Goal: Task Accomplishment & Management: Complete application form

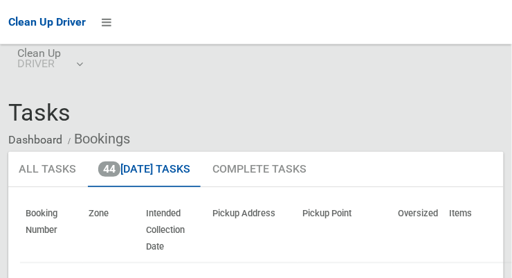
scroll to position [6, 0]
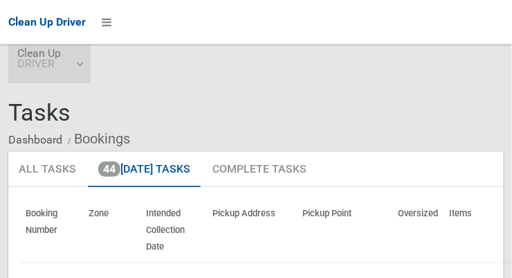
click at [77, 65] on link "Clean Up DRIVER" at bounding box center [49, 61] width 82 height 44
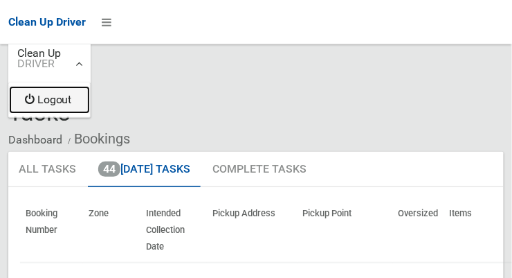
click at [73, 100] on link "Logout" at bounding box center [49, 100] width 81 height 28
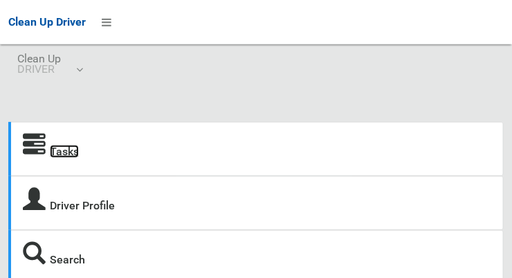
click at [72, 145] on link "Tasks" at bounding box center [64, 151] width 29 height 13
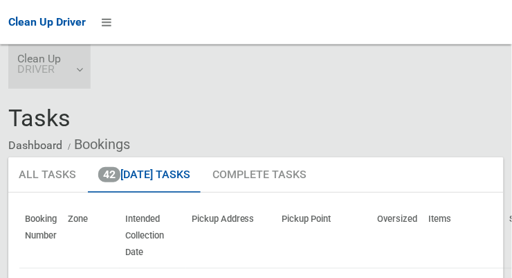
click at [75, 73] on span "Clean Up DRIVER" at bounding box center [49, 63] width 64 height 21
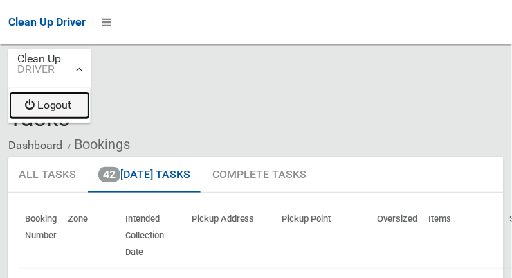
click at [73, 102] on link "Logout" at bounding box center [49, 105] width 81 height 28
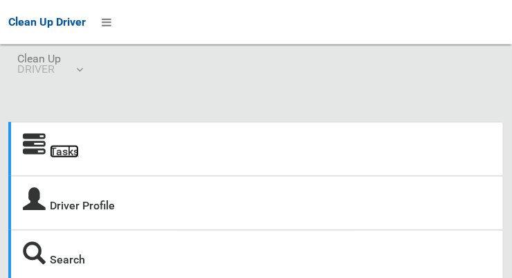
click at [69, 156] on link "Tasks" at bounding box center [64, 151] width 29 height 13
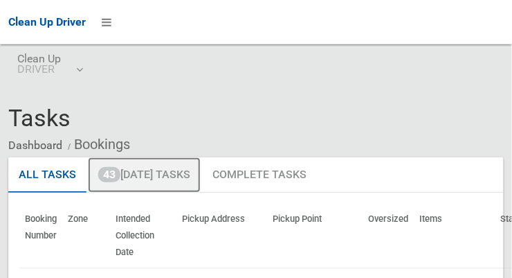
click at [182, 171] on link "43 Today's Tasks" at bounding box center [144, 175] width 113 height 36
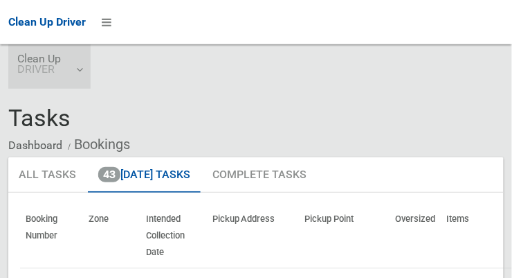
click at [81, 66] on link "Clean Up DRIVER" at bounding box center [49, 66] width 82 height 44
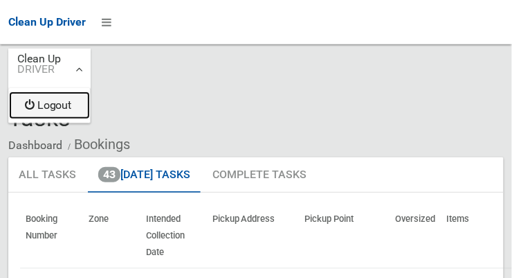
click at [73, 109] on link "Logout" at bounding box center [49, 105] width 81 height 28
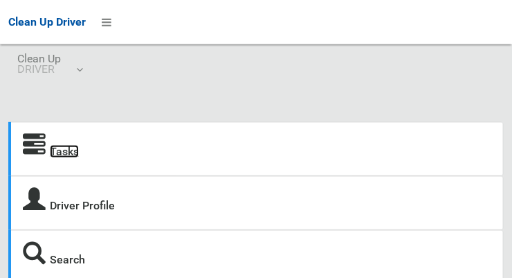
click at [72, 148] on link "Tasks" at bounding box center [64, 151] width 29 height 13
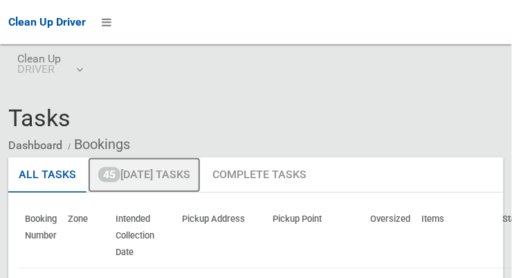
click at [193, 177] on link "45 [DATE] Tasks" at bounding box center [144, 175] width 113 height 36
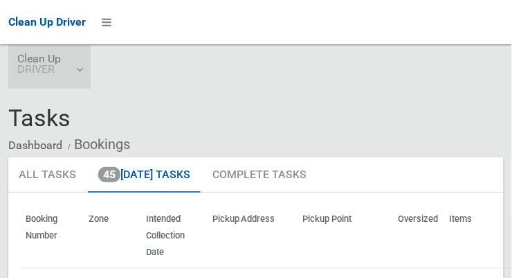
click at [80, 73] on link "Clean Up DRIVER" at bounding box center [49, 66] width 82 height 44
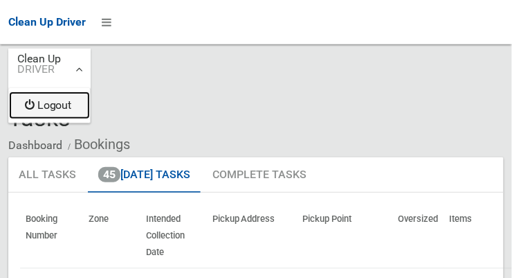
click at [64, 108] on link "Logout" at bounding box center [49, 105] width 81 height 28
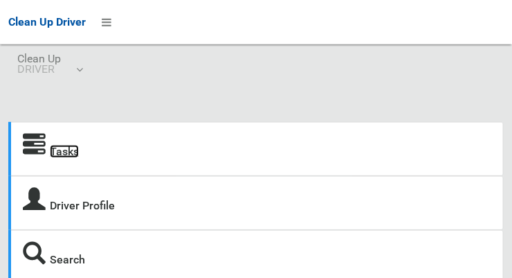
click at [75, 147] on link "Tasks" at bounding box center [64, 151] width 29 height 13
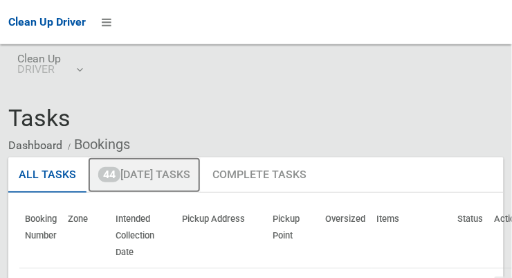
click at [177, 171] on link "44 Today's Tasks" at bounding box center [144, 175] width 113 height 36
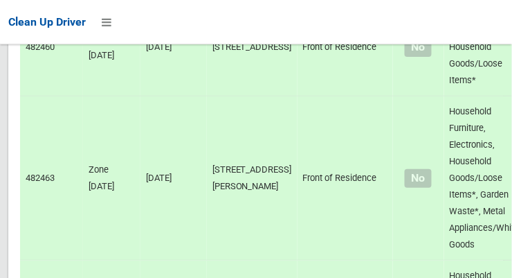
scroll to position [8642, 0]
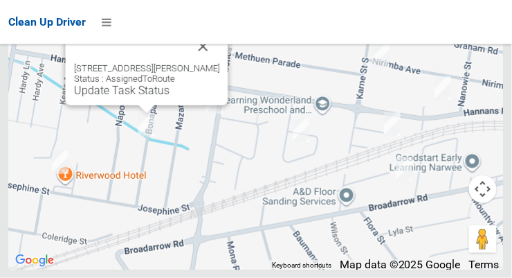
click at [220, 63] on button "Close" at bounding box center [203, 46] width 33 height 33
click at [142, 97] on link "Update Task Status" at bounding box center [122, 90] width 96 height 13
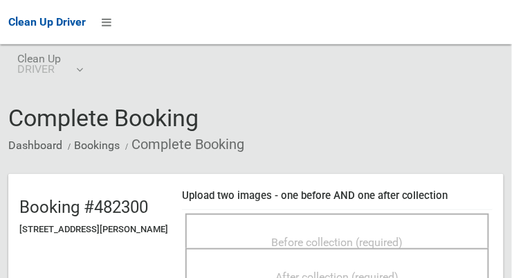
click at [404, 235] on span "Before collection (required)" at bounding box center [338, 241] width 132 height 13
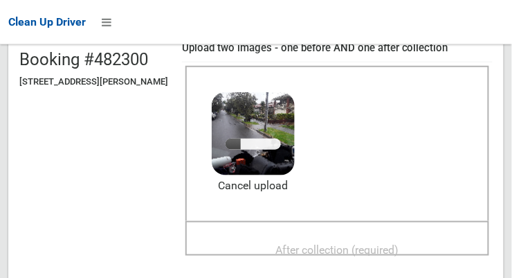
scroll to position [156, 0]
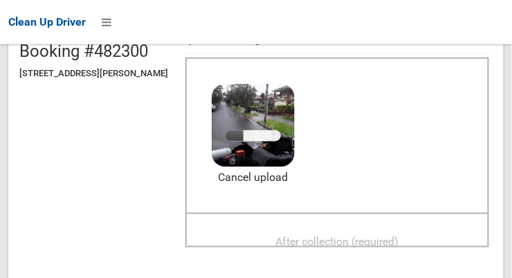
click at [399, 235] on span "After collection (required)" at bounding box center [337, 241] width 123 height 13
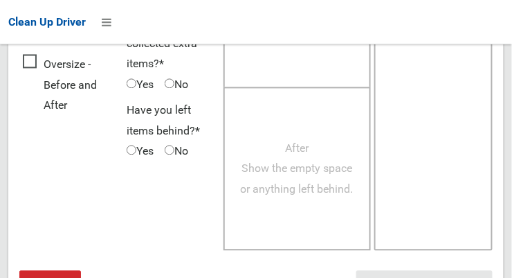
scroll to position [1252, 0]
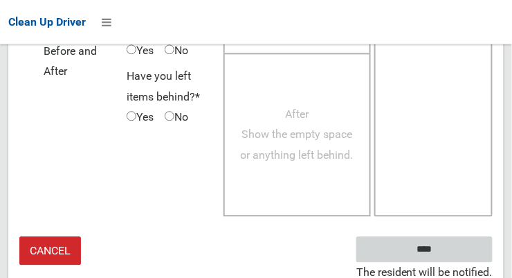
click at [450, 245] on input "****" at bounding box center [424, 249] width 136 height 26
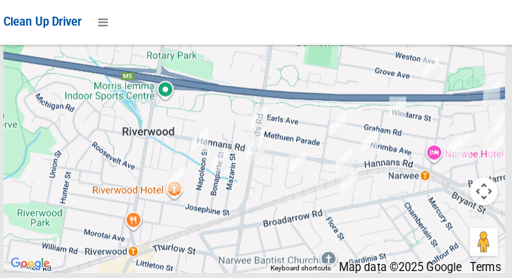
scroll to position [8428, 0]
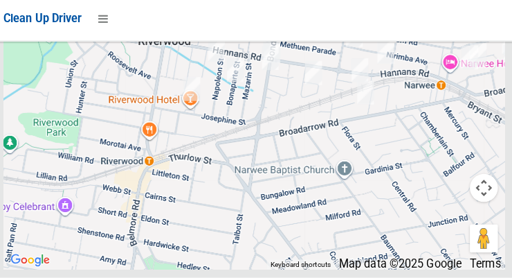
scroll to position [8514, 0]
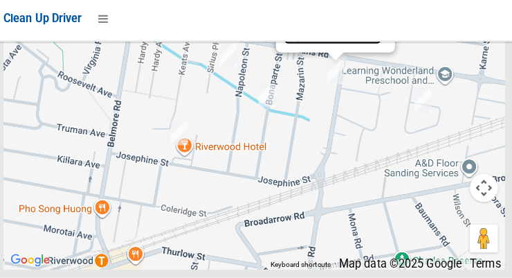
click at [325, 47] on link "Update Task Status" at bounding box center [334, 40] width 96 height 13
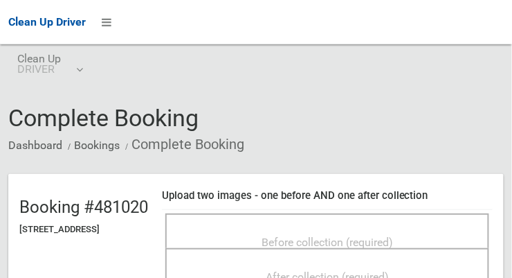
click at [379, 235] on span "Before collection (required)" at bounding box center [328, 241] width 132 height 13
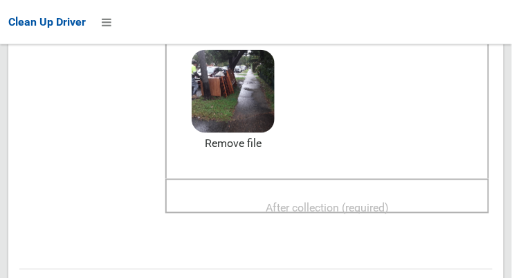
scroll to position [188, 0]
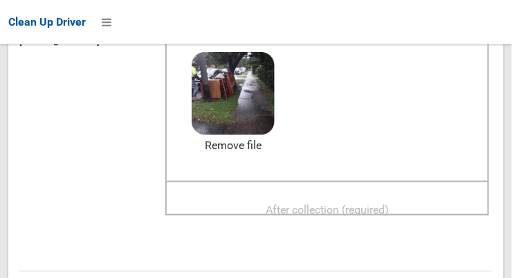
click at [427, 201] on div "After collection (required)" at bounding box center [328, 209] width 294 height 26
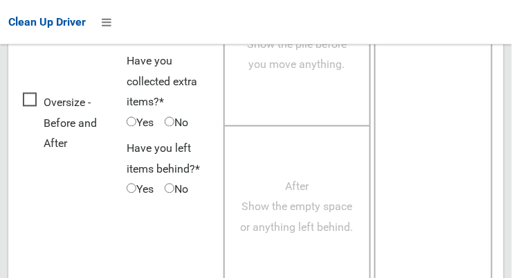
scroll to position [1252, 0]
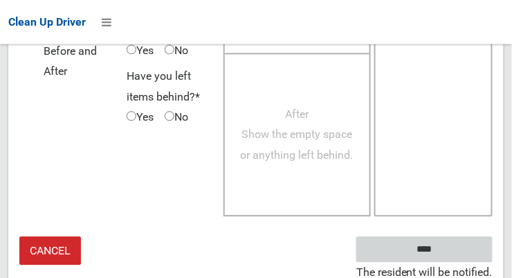
click at [445, 253] on input "****" at bounding box center [424, 249] width 136 height 26
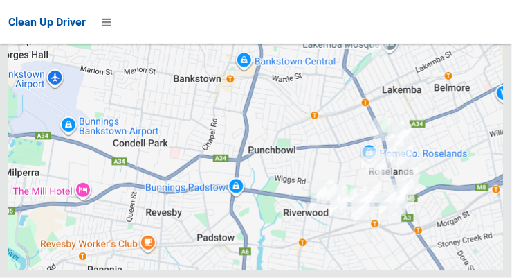
scroll to position [8642, 0]
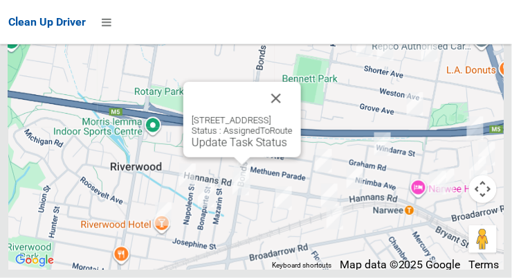
click at [235, 149] on link "Update Task Status" at bounding box center [240, 142] width 96 height 13
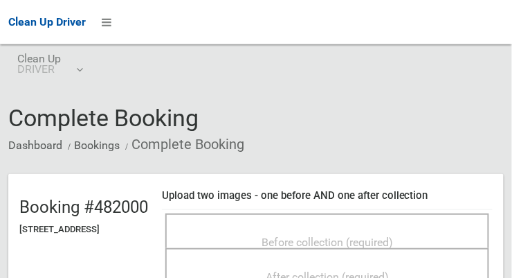
click at [433, 235] on div "Before collection (required)" at bounding box center [328, 241] width 294 height 26
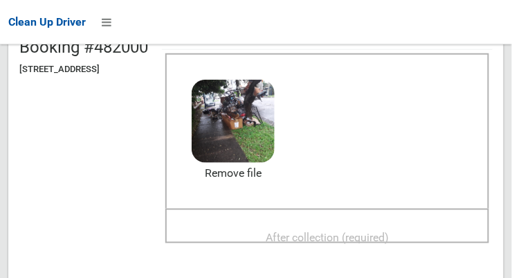
scroll to position [156, 0]
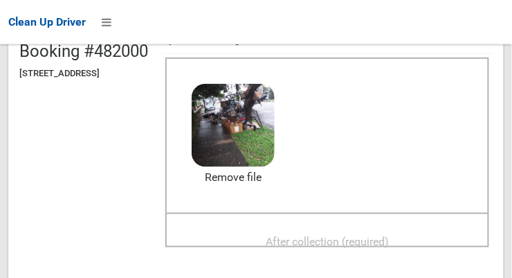
click at [389, 235] on span "After collection (required)" at bounding box center [327, 241] width 123 height 13
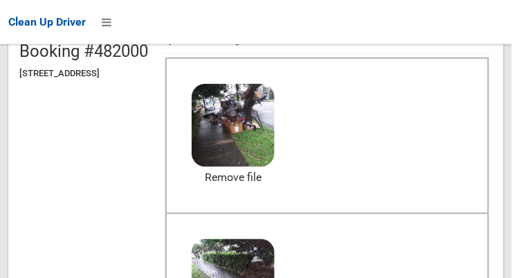
click at [134, 277] on header "Booking #482000 [STREET_ADDRESS] Upload two images - one before AND one after c…" at bounding box center [256, 207] width 496 height 379
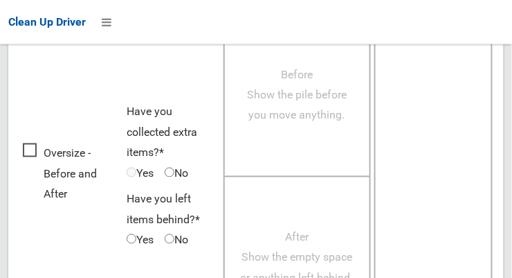
scroll to position [1252, 0]
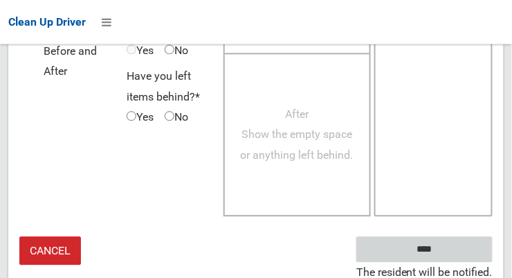
click at [445, 250] on input "****" at bounding box center [424, 249] width 136 height 26
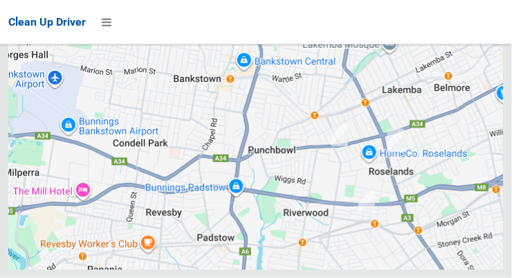
scroll to position [8642, 0]
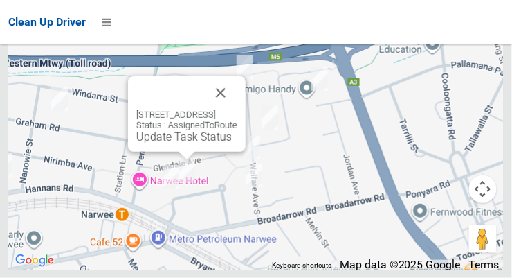
click at [237, 109] on button "Close" at bounding box center [220, 92] width 33 height 33
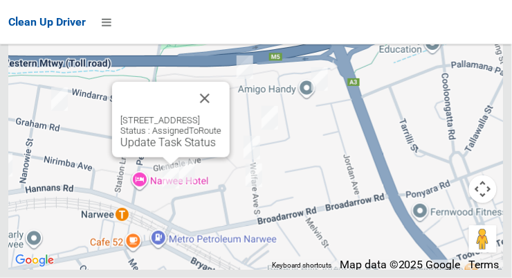
click at [169, 149] on link "Update Task Status" at bounding box center [168, 142] width 96 height 13
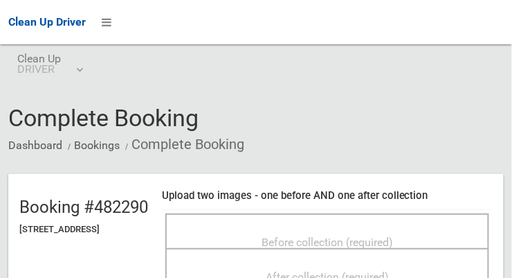
click at [393, 235] on span "Before collection (required)" at bounding box center [328, 241] width 132 height 13
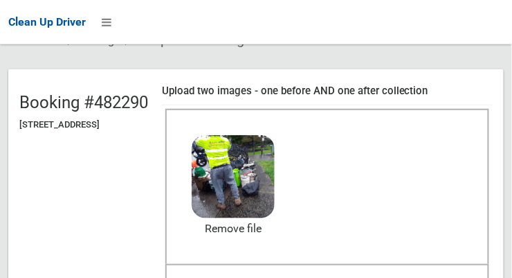
scroll to position [114, 0]
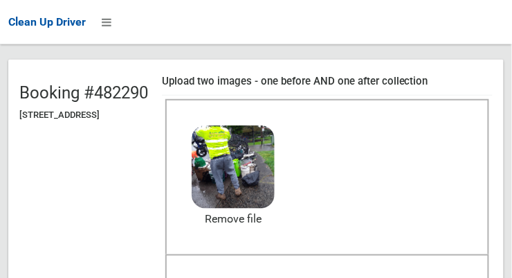
click at [389, 276] on span "After collection (required)" at bounding box center [327, 282] width 123 height 13
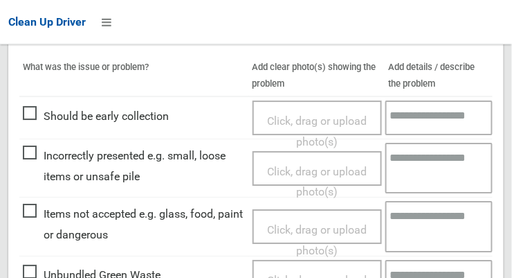
scroll to position [1252, 0]
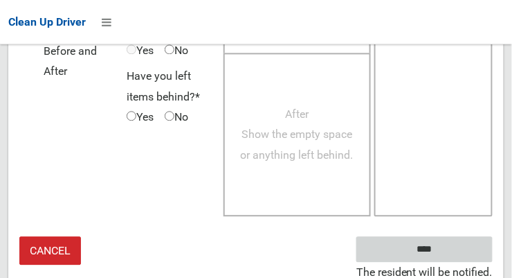
click at [464, 246] on input "****" at bounding box center [424, 249] width 136 height 26
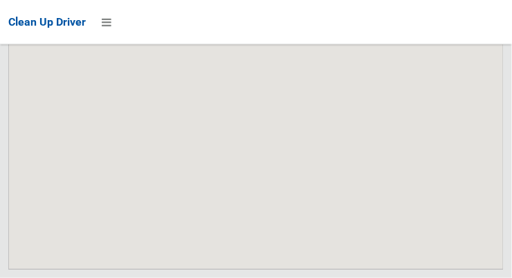
scroll to position [8642, 0]
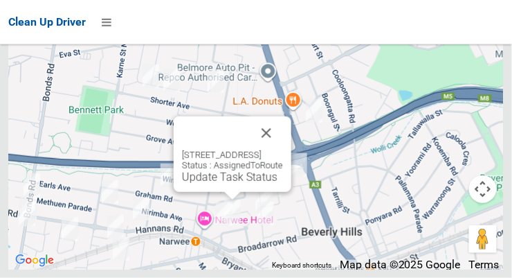
click at [242, 183] on link "Update Task Status" at bounding box center [230, 176] width 96 height 13
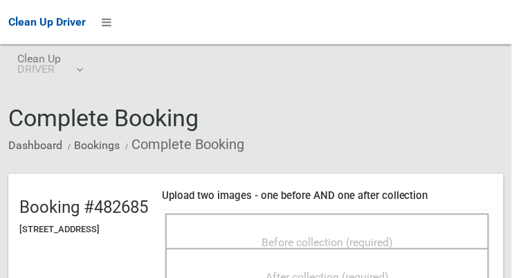
click at [393, 235] on span "Before collection (required)" at bounding box center [328, 241] width 132 height 13
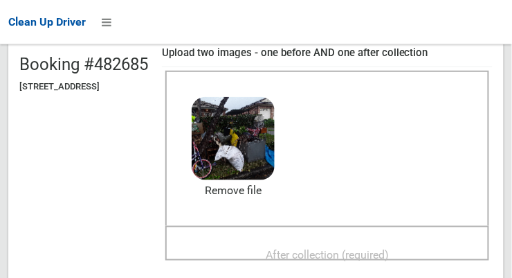
scroll to position [141, 0]
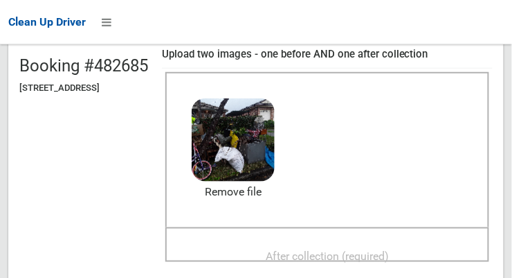
click at [389, 250] on span "After collection (required)" at bounding box center [327, 255] width 123 height 13
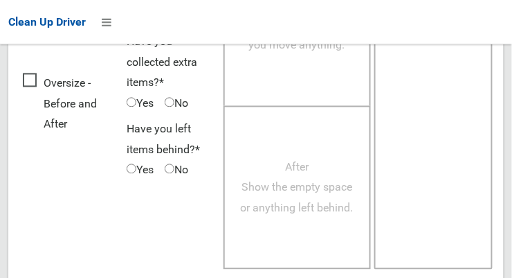
scroll to position [1252, 0]
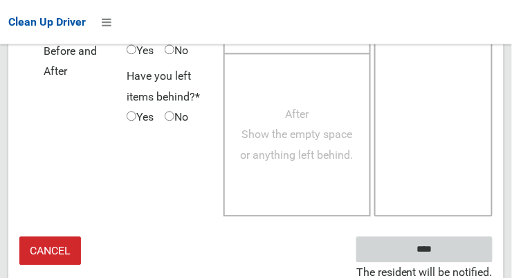
click at [428, 244] on input "****" at bounding box center [424, 249] width 136 height 26
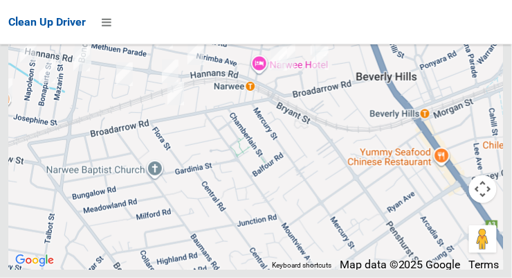
scroll to position [8642, 0]
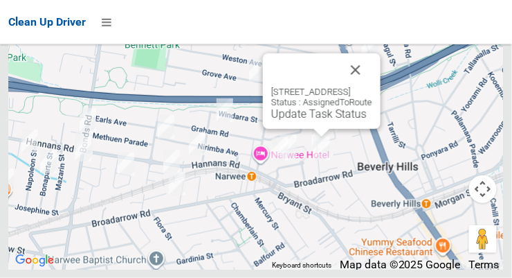
click at [372, 87] on button "Close" at bounding box center [355, 69] width 33 height 33
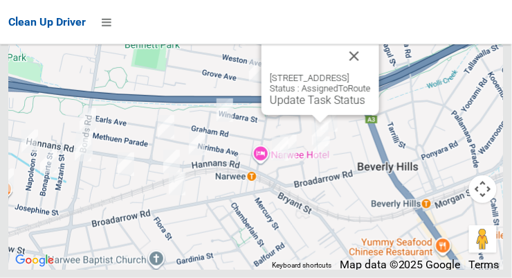
click at [371, 73] on button "Close" at bounding box center [354, 55] width 33 height 33
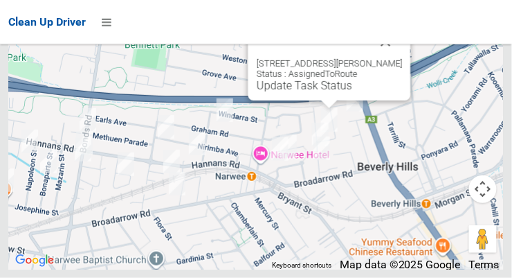
click at [403, 58] on button "Close" at bounding box center [386, 41] width 33 height 33
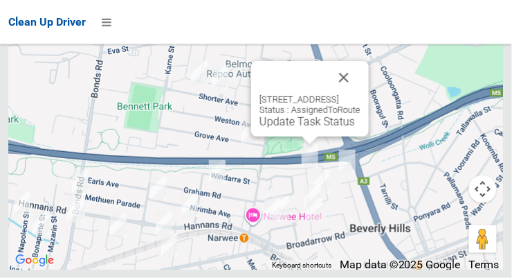
click at [361, 94] on button "Close" at bounding box center [343, 77] width 33 height 33
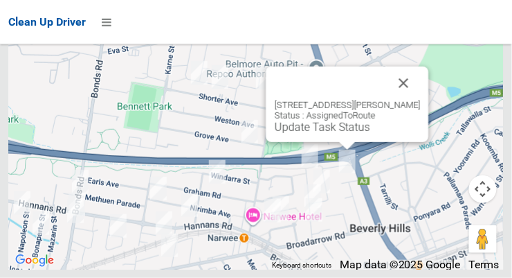
click at [421, 100] on button "Close" at bounding box center [404, 82] width 33 height 33
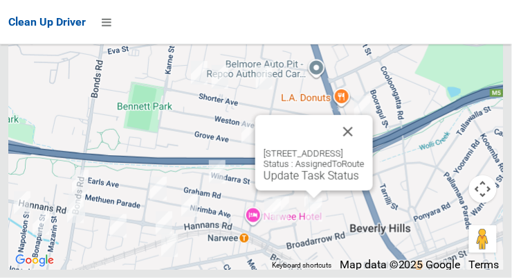
click at [365, 148] on button "Close" at bounding box center [348, 131] width 33 height 33
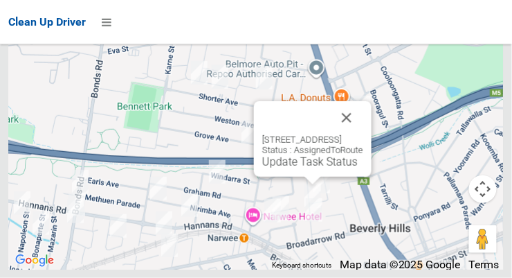
click at [363, 134] on button "Close" at bounding box center [346, 117] width 33 height 33
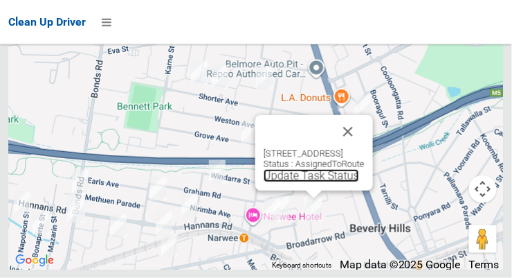
click at [300, 182] on link "Update Task Status" at bounding box center [312, 175] width 96 height 13
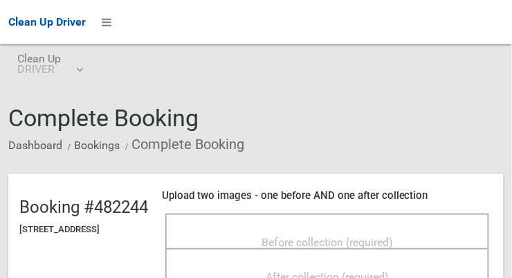
click at [393, 235] on span "Before collection (required)" at bounding box center [328, 241] width 132 height 13
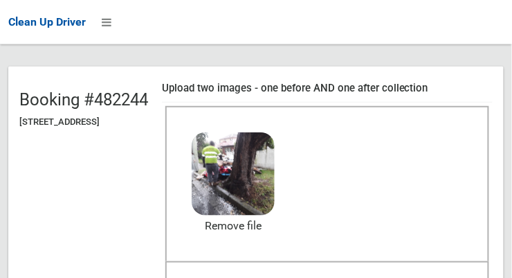
scroll to position [105, 0]
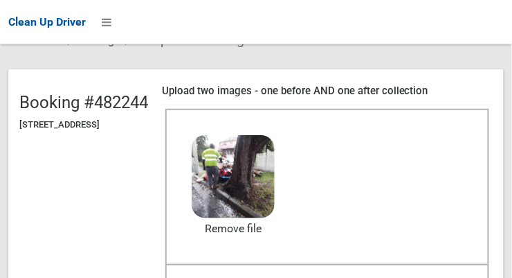
click at [347, 277] on div "After collection (required)" at bounding box center [327, 281] width 324 height 35
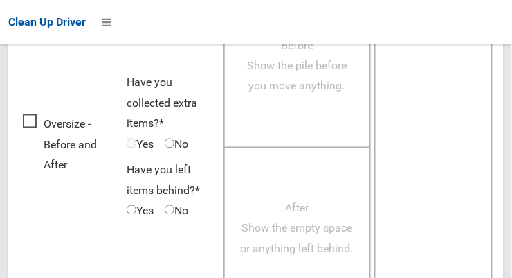
scroll to position [1252, 0]
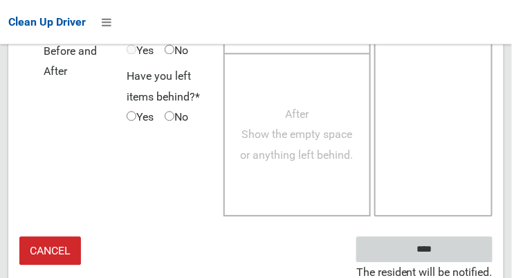
click at [426, 246] on input "****" at bounding box center [424, 249] width 136 height 26
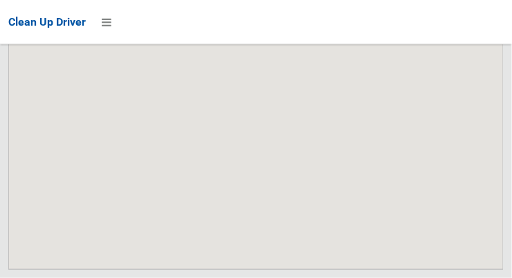
scroll to position [8642, 0]
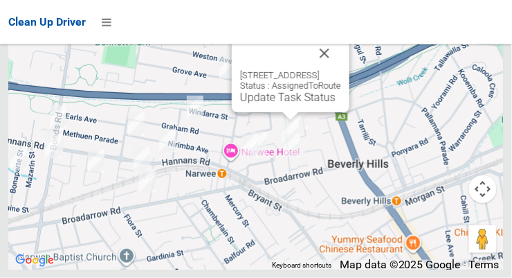
click at [284, 104] on link "Update Task Status" at bounding box center [288, 97] width 96 height 13
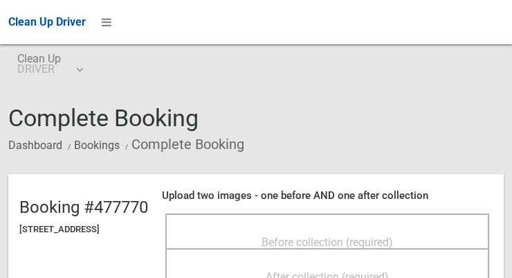
click at [393, 236] on span "Before collection (required)" at bounding box center [328, 241] width 132 height 13
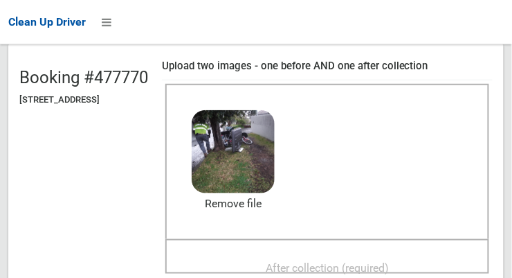
scroll to position [125, 0]
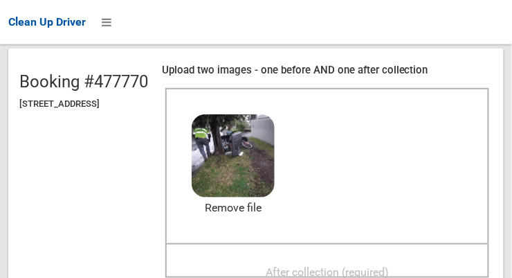
click at [454, 258] on div "After collection (required)" at bounding box center [328, 271] width 294 height 26
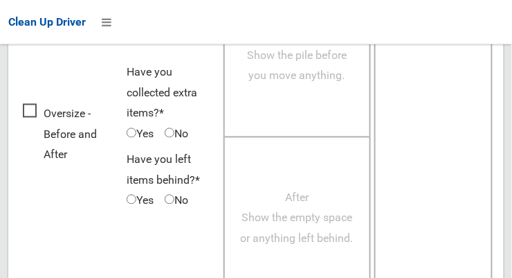
scroll to position [1252, 0]
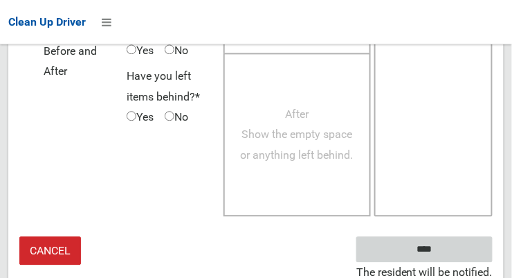
click at [435, 244] on input "****" at bounding box center [424, 249] width 136 height 26
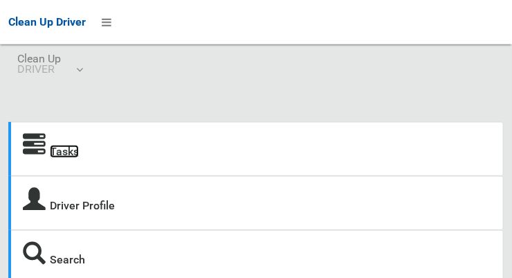
click at [73, 154] on link "Tasks" at bounding box center [64, 151] width 29 height 13
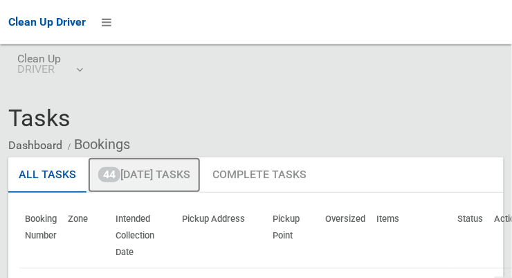
click at [186, 179] on link "44 Today's Tasks" at bounding box center [144, 175] width 113 height 36
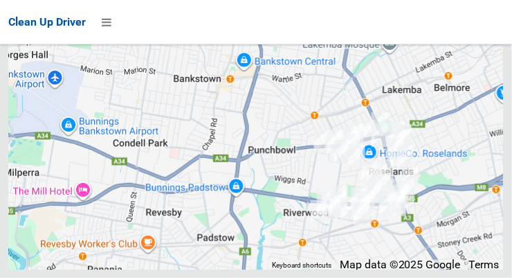
scroll to position [8642, 0]
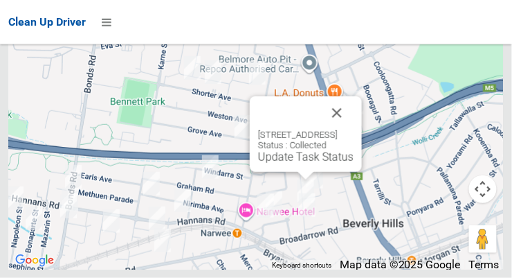
click at [354, 129] on button "Close" at bounding box center [336, 112] width 33 height 33
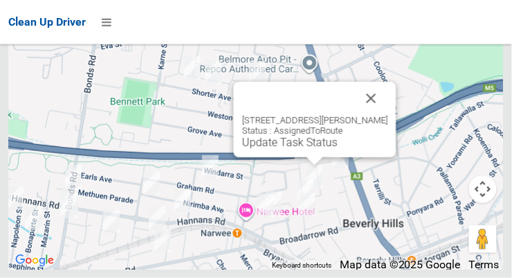
click at [291, 149] on link "Update Task Status" at bounding box center [290, 142] width 96 height 13
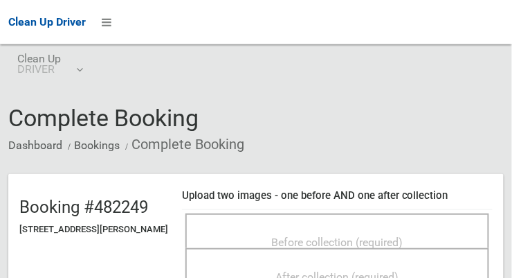
click at [324, 246] on span "Before collection (required)" at bounding box center [338, 241] width 132 height 13
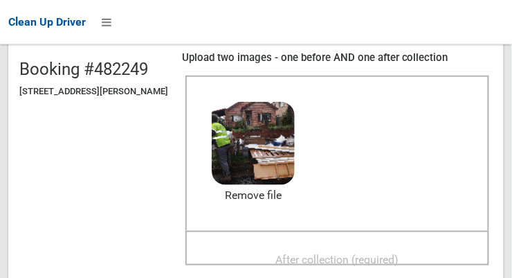
scroll to position [138, 0]
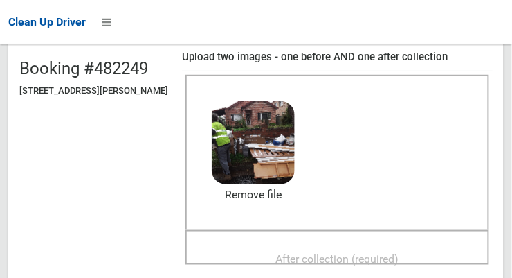
click at [399, 262] on span "After collection (required)" at bounding box center [337, 258] width 123 height 13
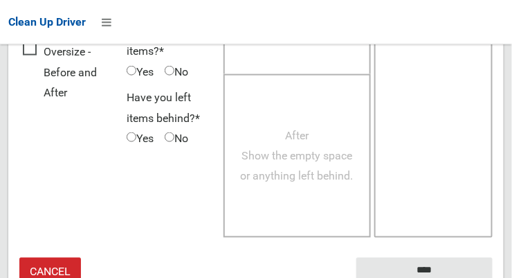
scroll to position [1263, 0]
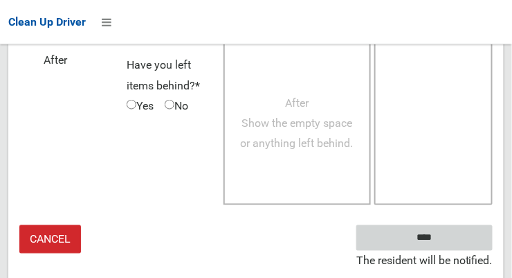
click at [422, 251] on input "****" at bounding box center [424, 238] width 136 height 26
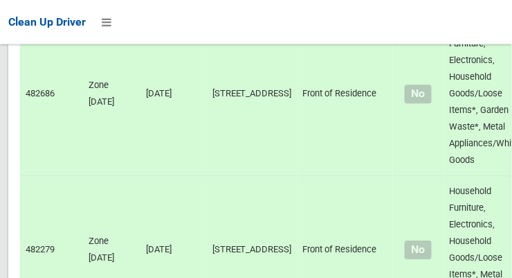
scroll to position [8642, 0]
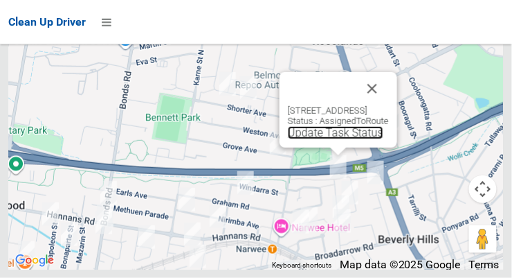
click at [316, 139] on link "Update Task Status" at bounding box center [336, 132] width 96 height 13
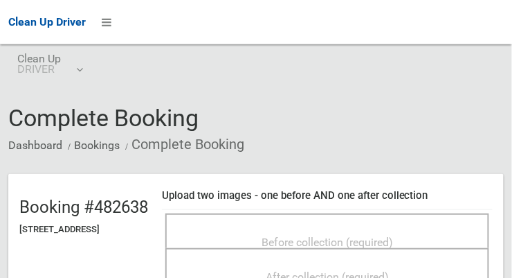
click at [393, 237] on span "Before collection (required)" at bounding box center [328, 241] width 132 height 13
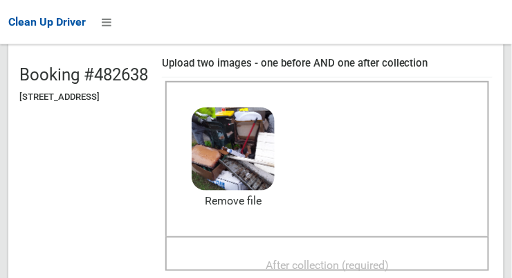
scroll to position [143, 0]
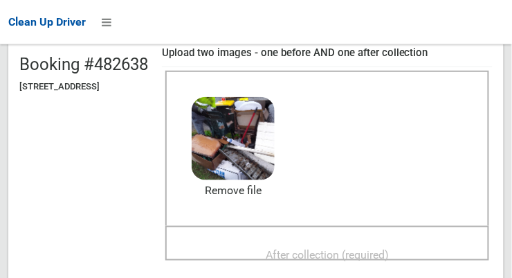
click at [386, 248] on span "After collection (required)" at bounding box center [327, 254] width 123 height 13
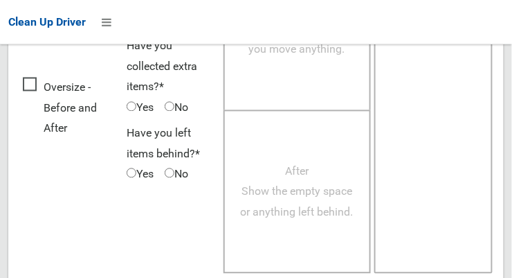
scroll to position [1252, 0]
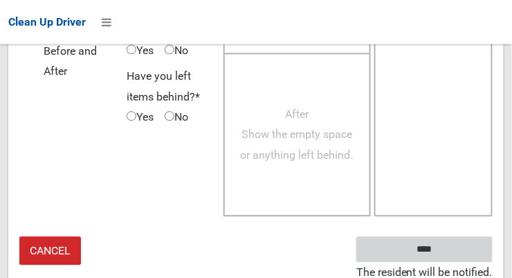
click at [445, 249] on input "****" at bounding box center [424, 249] width 136 height 26
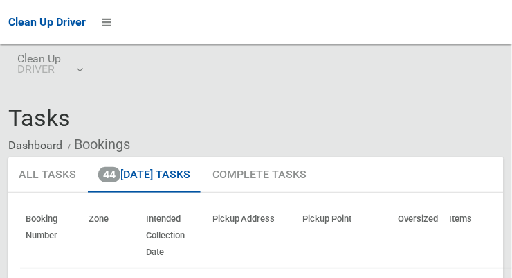
click at [181, 219] on th "Intended Collection Date" at bounding box center [174, 236] width 66 height 64
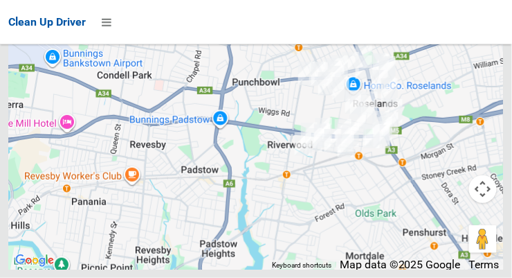
scroll to position [8124, 0]
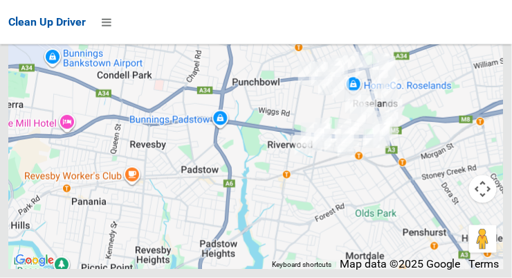
scroll to position [8642, 0]
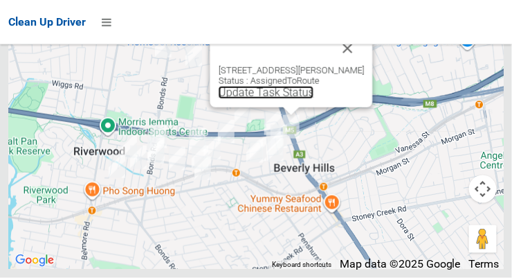
click at [278, 99] on link "Update Task Status" at bounding box center [267, 92] width 96 height 13
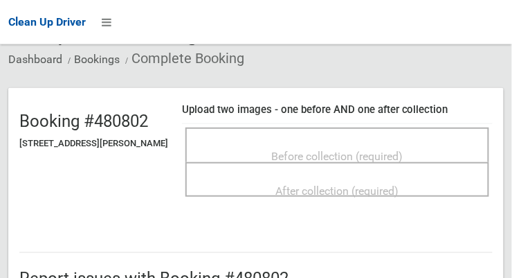
scroll to position [89, 0]
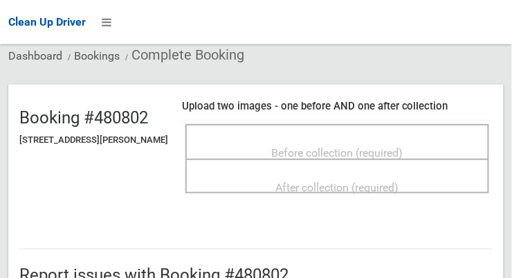
click at [362, 148] on span "Before collection (required)" at bounding box center [338, 152] width 132 height 13
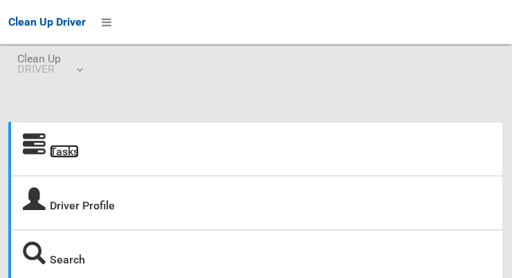
click at [67, 146] on link "Tasks" at bounding box center [64, 151] width 29 height 13
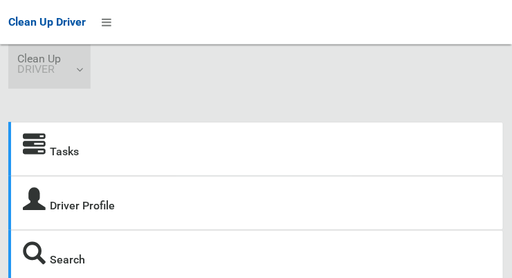
click at [81, 69] on link "Clean Up DRIVER" at bounding box center [49, 66] width 82 height 44
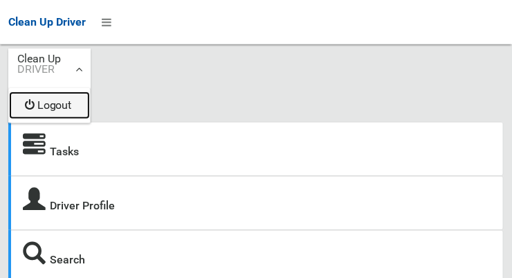
click at [67, 114] on link "Logout" at bounding box center [49, 105] width 81 height 28
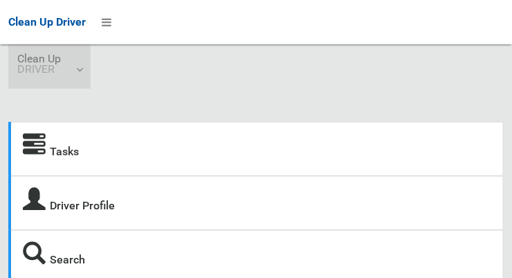
click at [78, 79] on link "Clean Up DRIVER" at bounding box center [49, 66] width 82 height 44
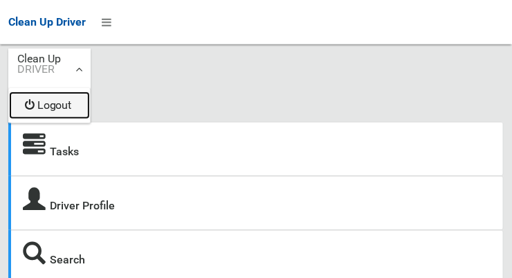
click at [70, 109] on link "Logout" at bounding box center [49, 105] width 81 height 28
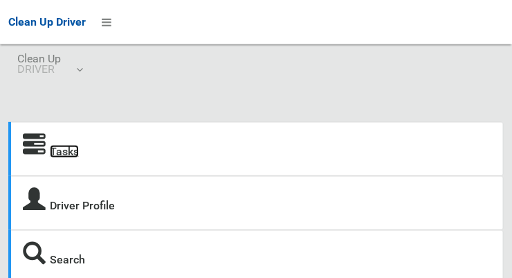
click at [63, 157] on link "Tasks" at bounding box center [64, 151] width 29 height 13
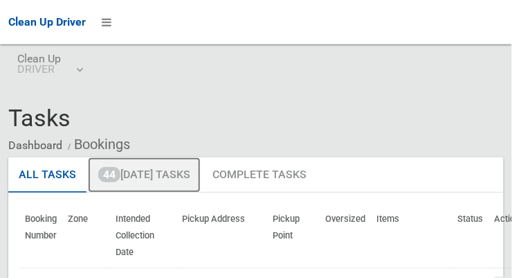
click at [180, 172] on link "44 Today's Tasks" at bounding box center [144, 175] width 113 height 36
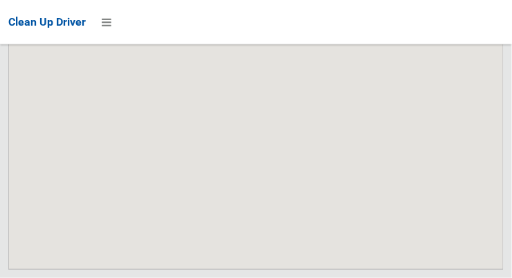
scroll to position [8642, 0]
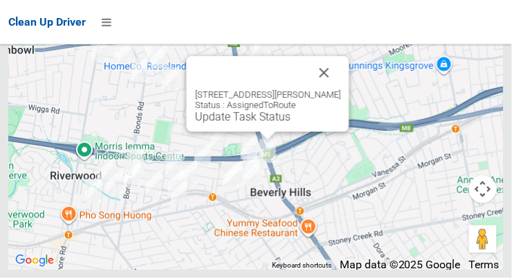
click at [254, 123] on link "Update Task Status" at bounding box center [243, 116] width 96 height 13
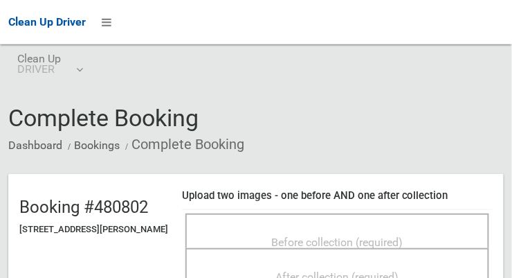
click at [404, 235] on span "Before collection (required)" at bounding box center [338, 241] width 132 height 13
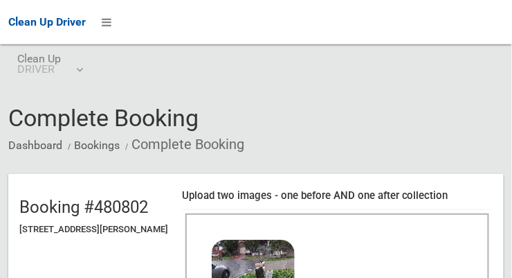
scroll to position [124, 0]
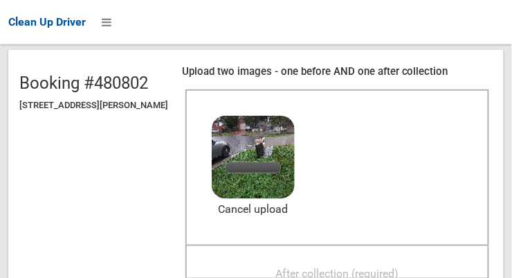
click at [399, 267] on span "After collection (required)" at bounding box center [337, 273] width 123 height 13
click at [363, 267] on span "After collection (required)" at bounding box center [337, 273] width 123 height 13
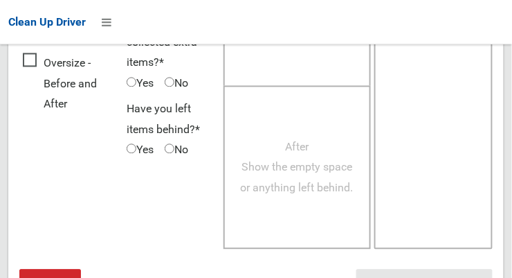
scroll to position [1252, 0]
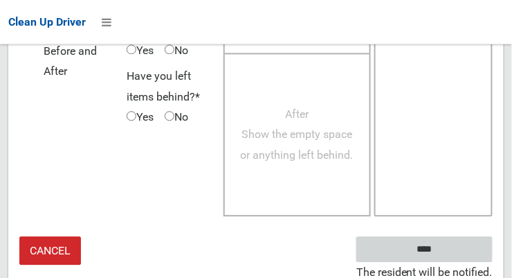
click at [445, 251] on input "****" at bounding box center [424, 249] width 136 height 26
